Goal: Task Accomplishment & Management: Manage account settings

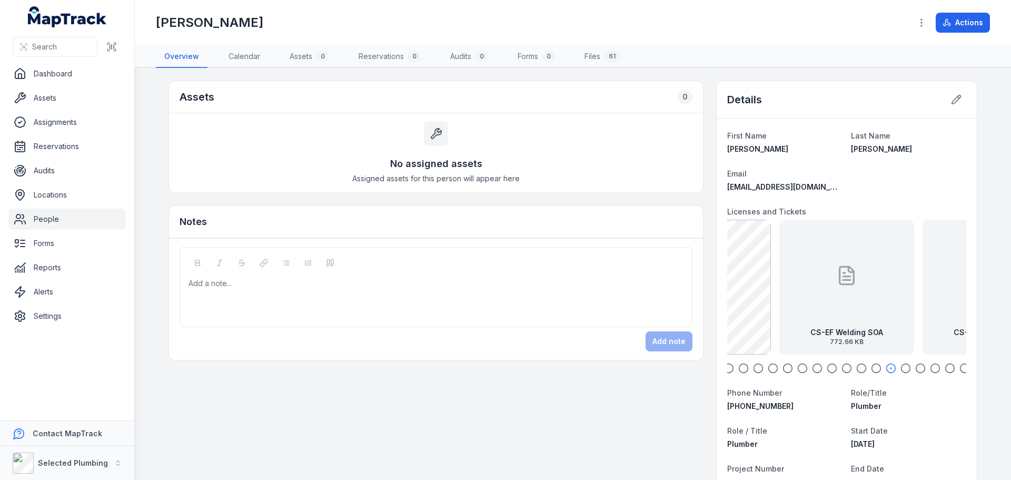
click at [726, 368] on icon "button" at bounding box center [729, 368] width 11 height 11
click at [740, 367] on icon "button" at bounding box center [743, 368] width 11 height 11
drag, startPoint x: 788, startPoint y: 317, endPoint x: 784, endPoint y: 313, distance: 5.6
click at [784, 313] on div "CS-Plumbers License Front exp [DATE] 450.57 KB" at bounding box center [842, 287] width 135 height 135
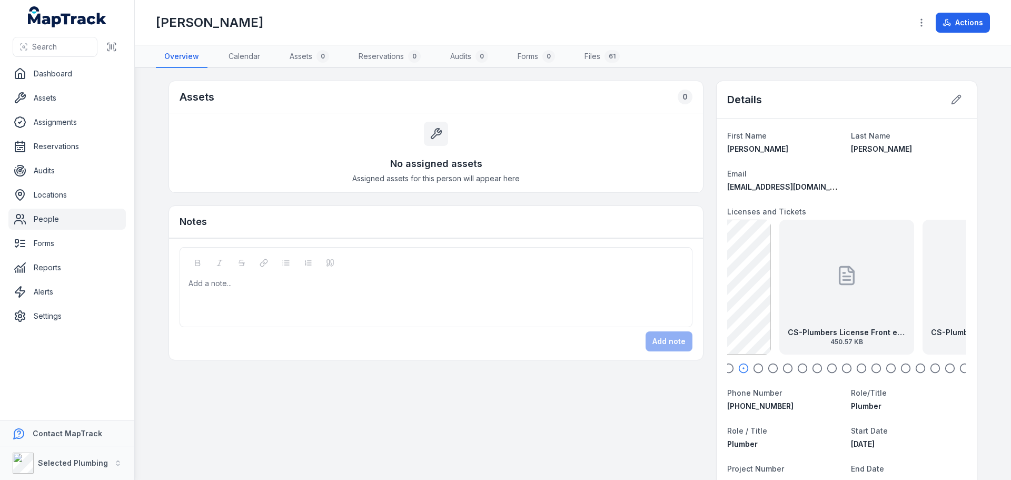
click at [832, 301] on div "CS-Plumbers License Front exp [DATE] 450.57 KB" at bounding box center [846, 287] width 135 height 135
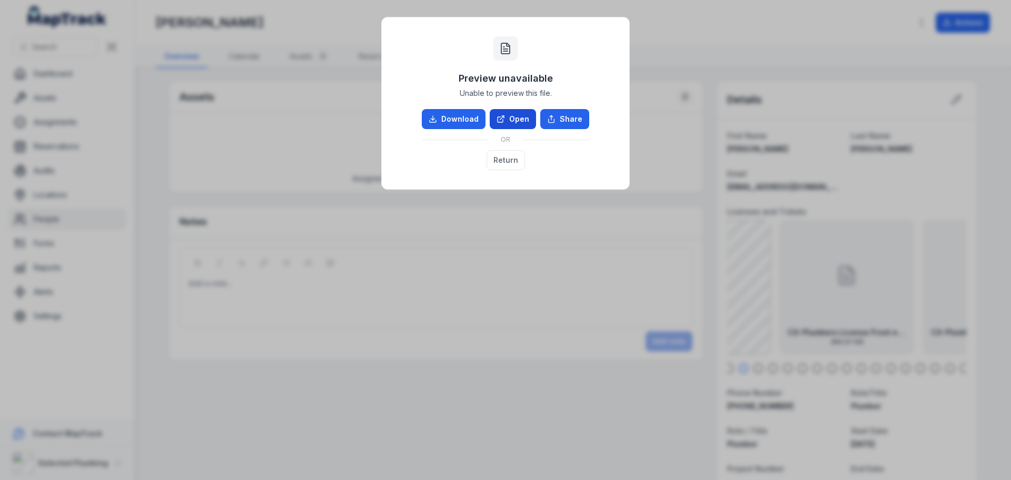
click at [519, 123] on link "Open" at bounding box center [513, 119] width 46 height 20
click at [511, 158] on button "Return" at bounding box center [506, 160] width 38 height 20
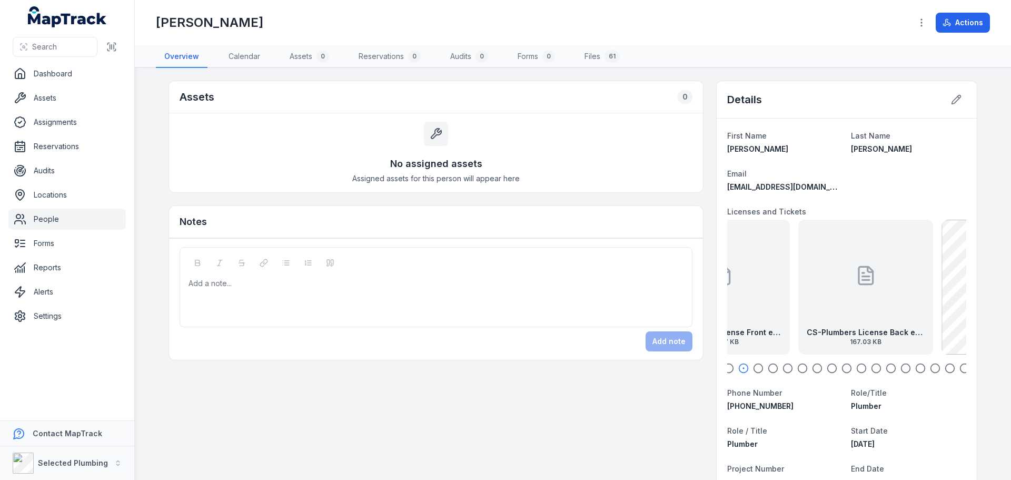
drag, startPoint x: 912, startPoint y: 301, endPoint x: 787, endPoint y: 301, distance: 124.8
click at [787, 301] on div "CS-Plumbers License Front exp [DATE] 450.57 KB CS-Plumbers License Back exp [DA…" at bounding box center [846, 287] width 239 height 135
click at [812, 301] on div "CS-Plumbers License Back exp [DATE] 167.03 KB" at bounding box center [848, 287] width 135 height 135
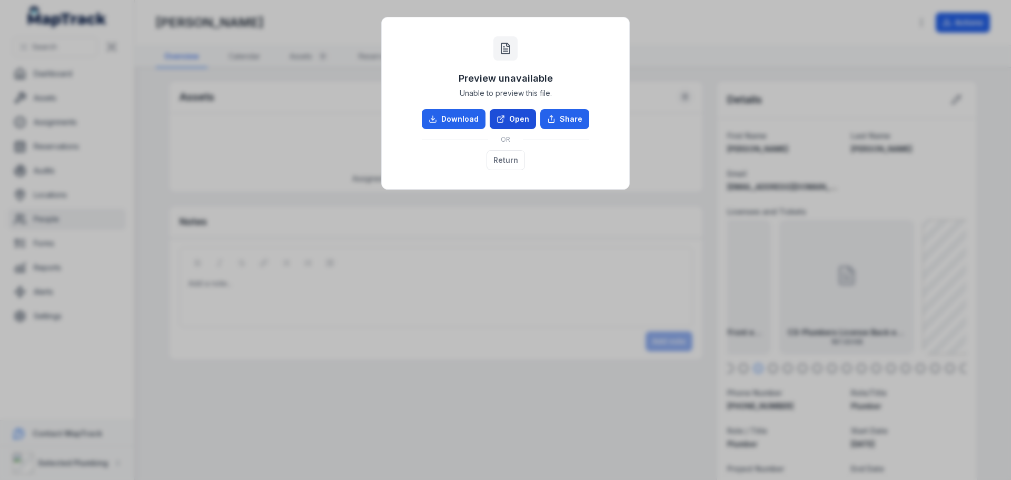
click at [508, 120] on link "Open" at bounding box center [513, 119] width 46 height 20
click at [508, 156] on button "Return" at bounding box center [506, 160] width 38 height 20
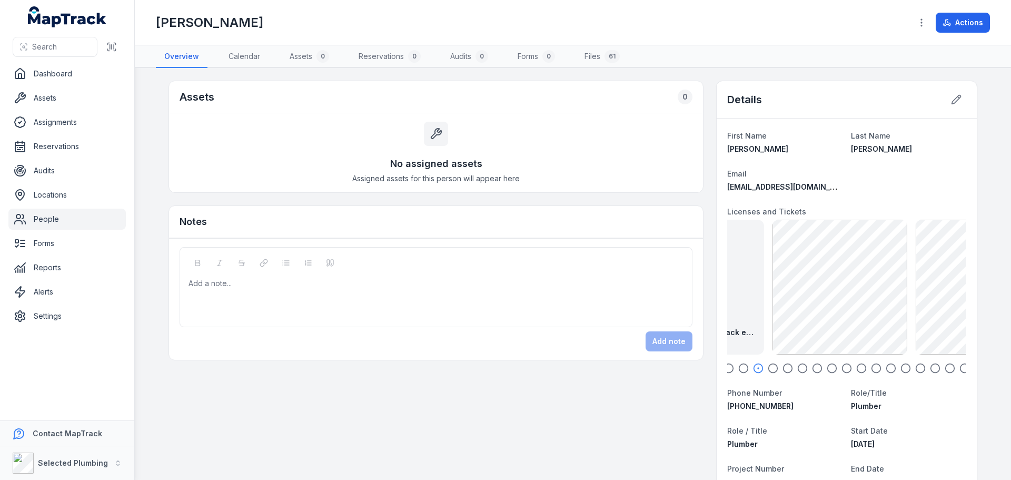
drag, startPoint x: 886, startPoint y: 304, endPoint x: 738, endPoint y: 312, distance: 148.2
click at [738, 312] on div "CS-Plumbers License Back exp [DATE] 167.03 KB" at bounding box center [696, 287] width 135 height 135
click at [946, 101] on button at bounding box center [956, 100] width 20 height 20
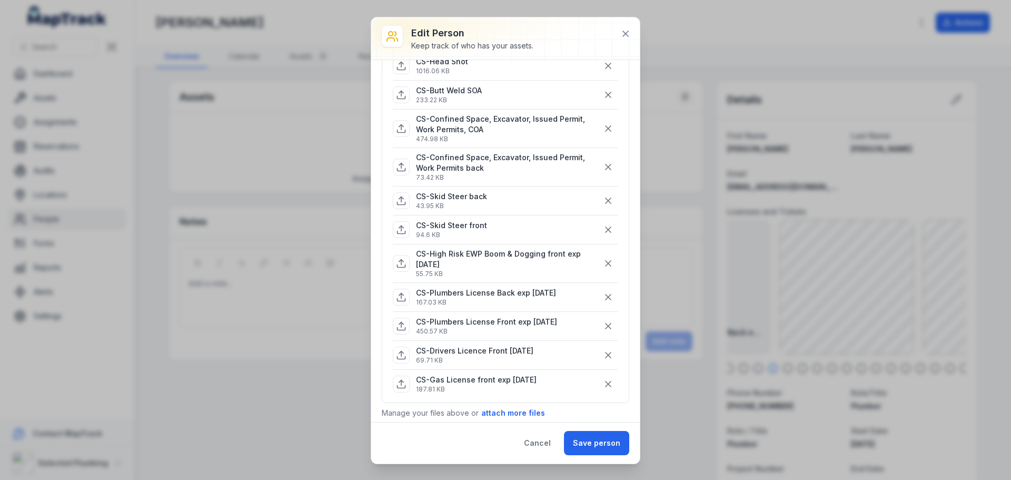
scroll to position [369, 0]
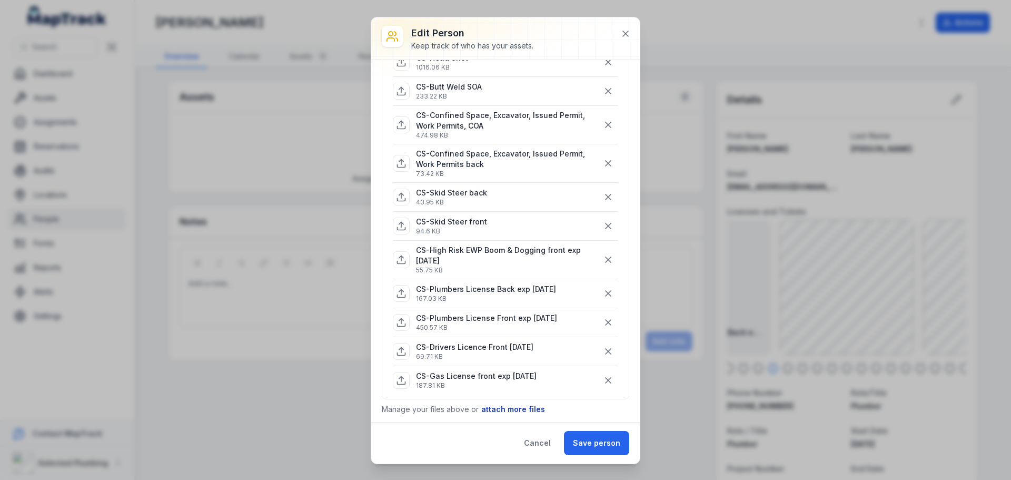
click at [516, 406] on button "attach more files" at bounding box center [513, 409] width 65 height 12
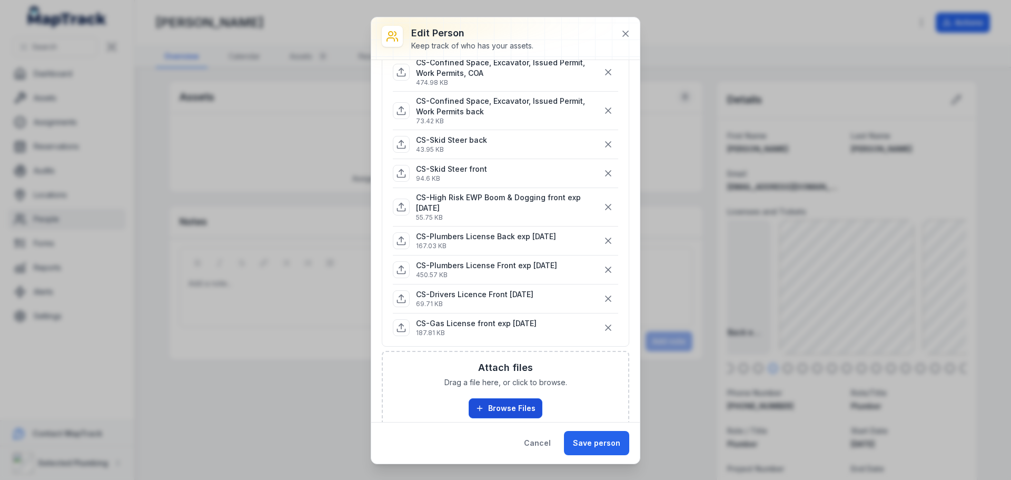
click at [512, 400] on button "Browse Files" at bounding box center [506, 408] width 74 height 20
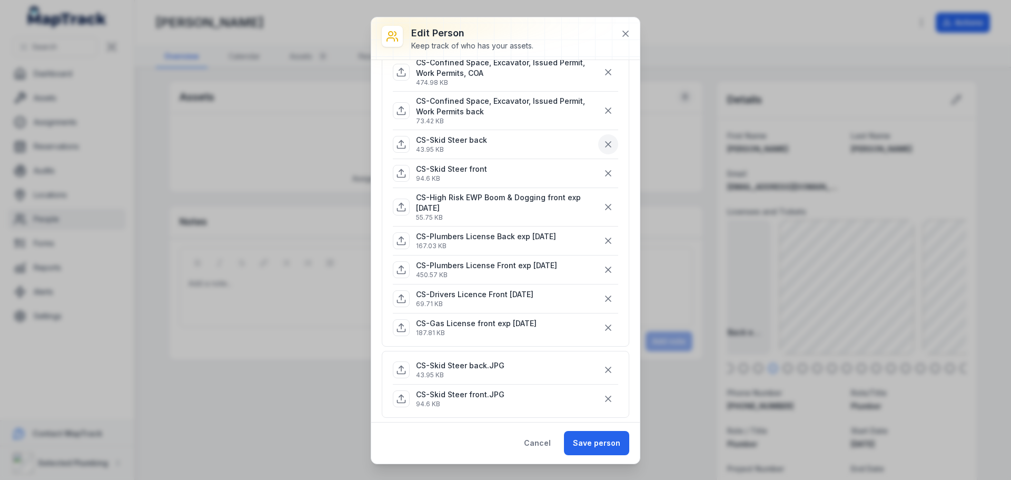
click at [603, 143] on icon "button" at bounding box center [608, 144] width 11 height 11
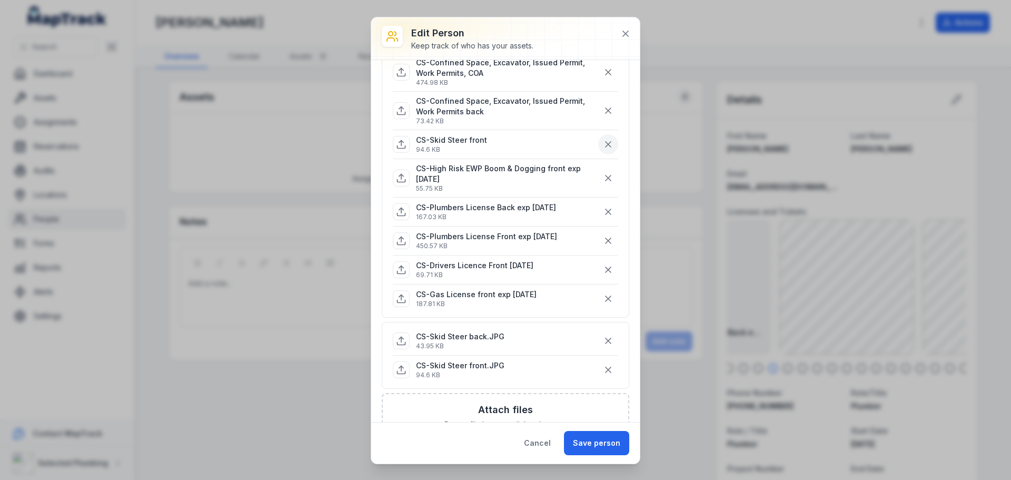
click at [603, 143] on icon "button" at bounding box center [608, 144] width 11 height 11
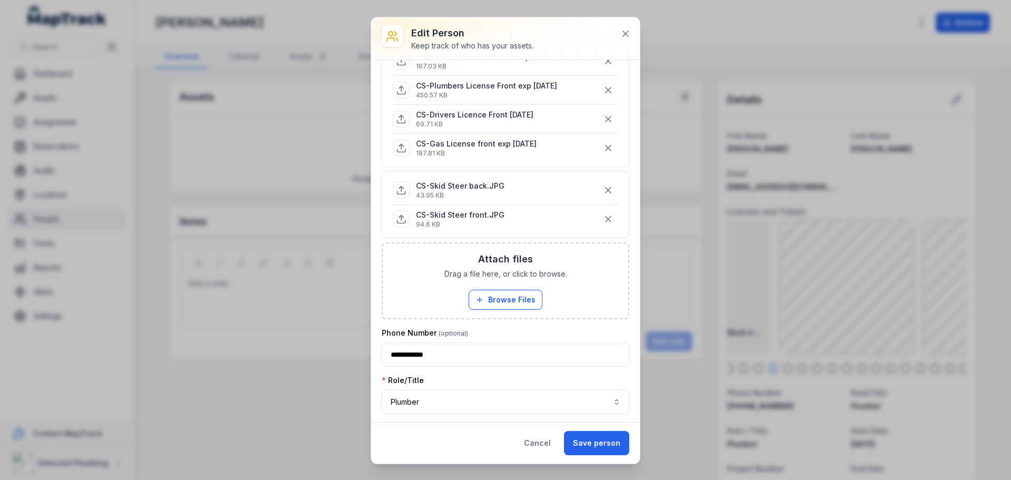
scroll to position [579, 0]
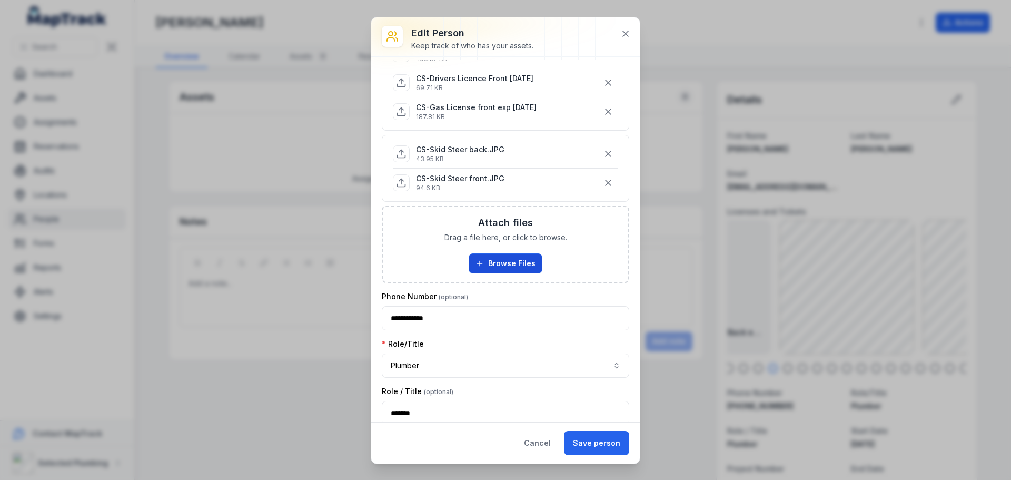
click at [509, 254] on button "Browse Files" at bounding box center [506, 263] width 74 height 20
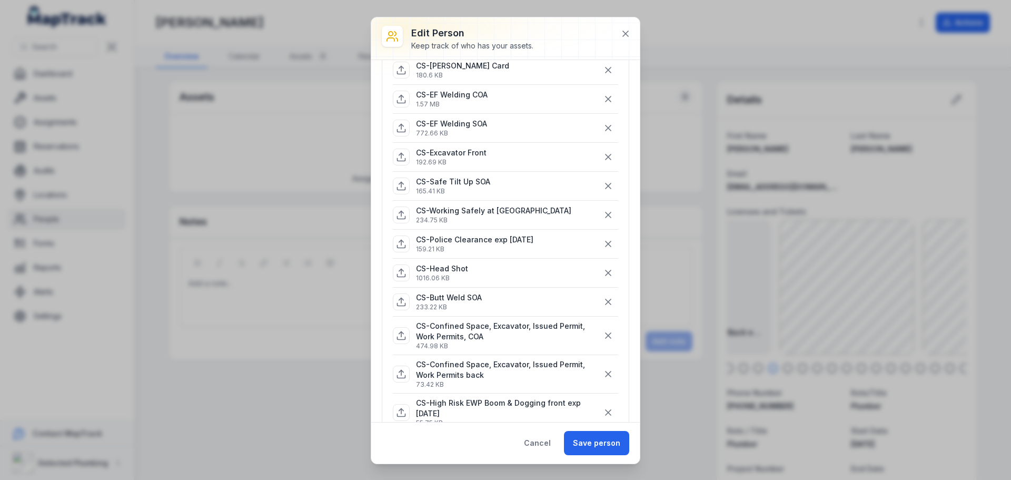
scroll to position [105, 0]
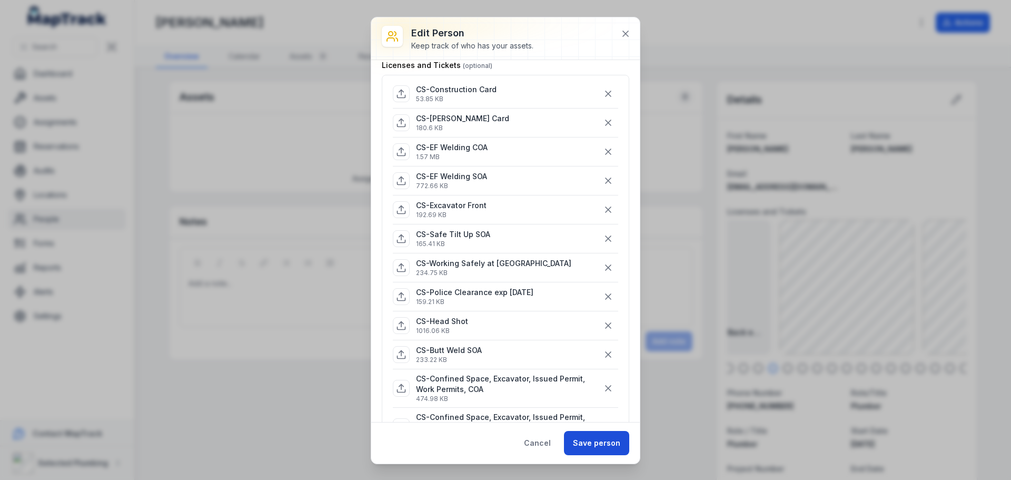
click at [581, 435] on button "Save person" at bounding box center [596, 443] width 65 height 24
